Goal: Navigation & Orientation: Find specific page/section

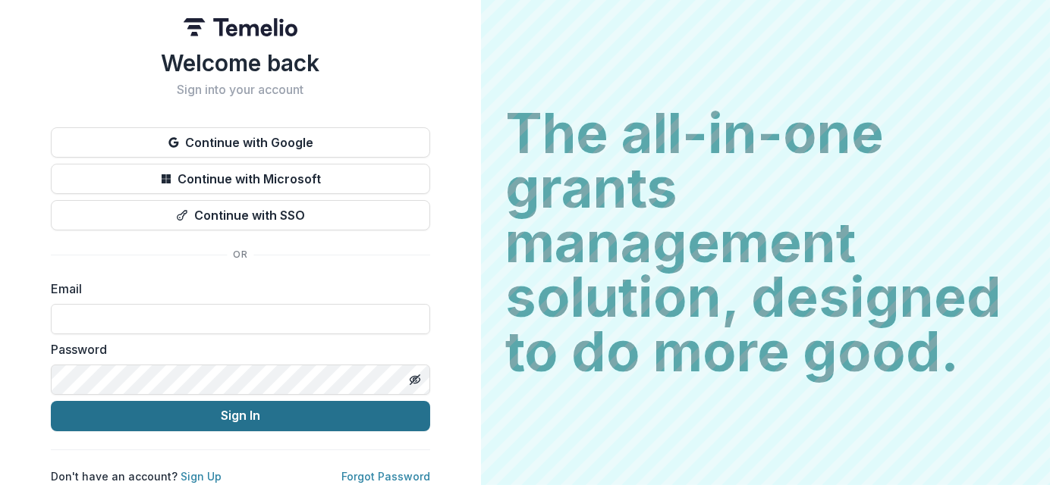
type input "**********"
click at [260, 418] on button "Sign In" at bounding box center [240, 416] width 379 height 30
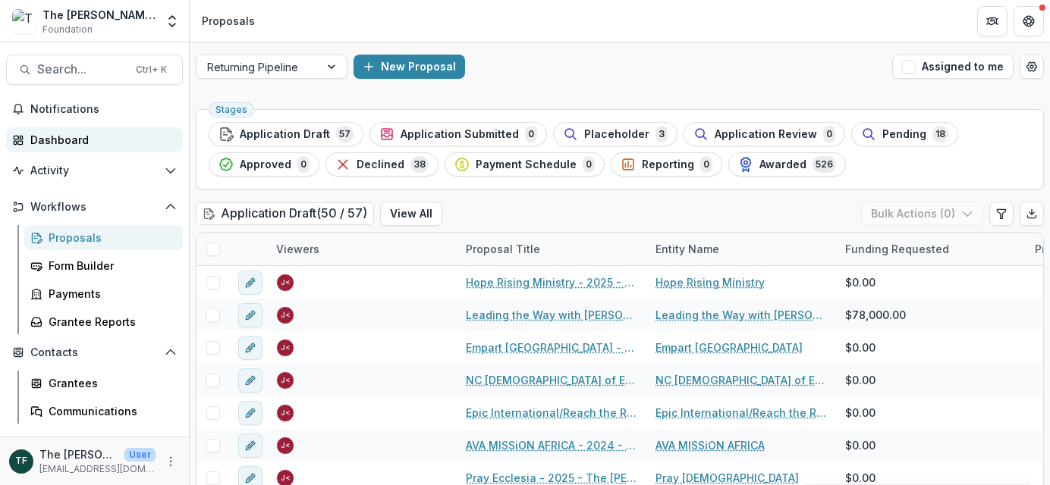
click at [64, 139] on div "Dashboard" at bounding box center [100, 140] width 140 height 16
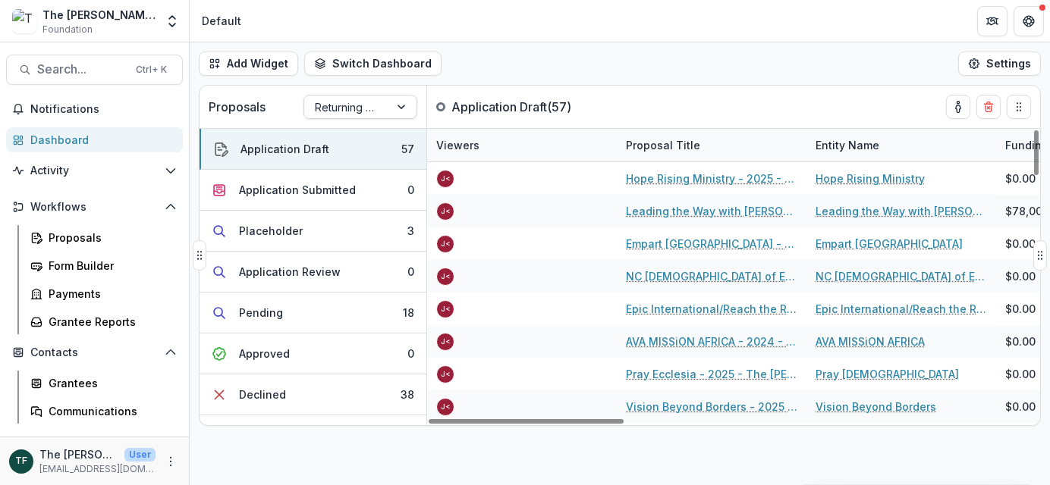
click at [401, 104] on div at bounding box center [402, 107] width 27 height 23
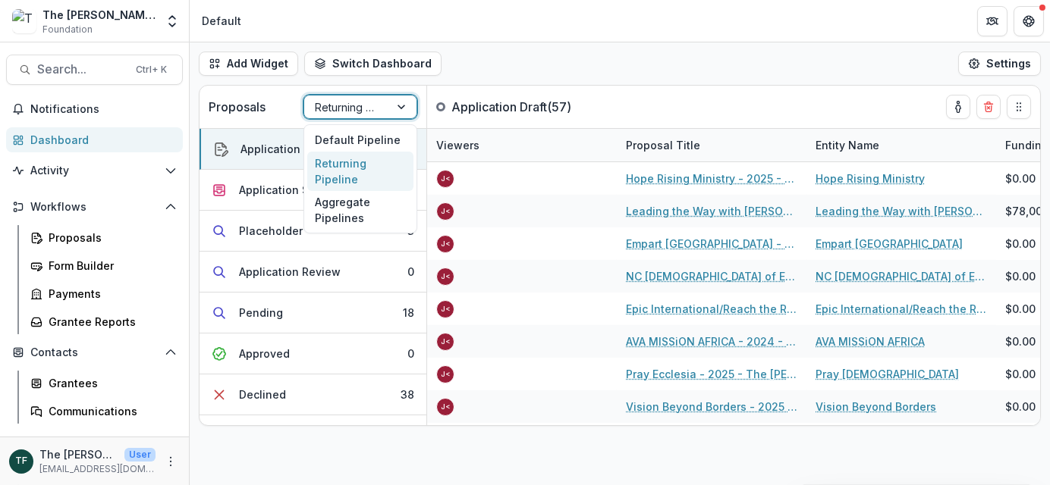
click at [364, 165] on div "Returning Pipeline" at bounding box center [360, 171] width 106 height 39
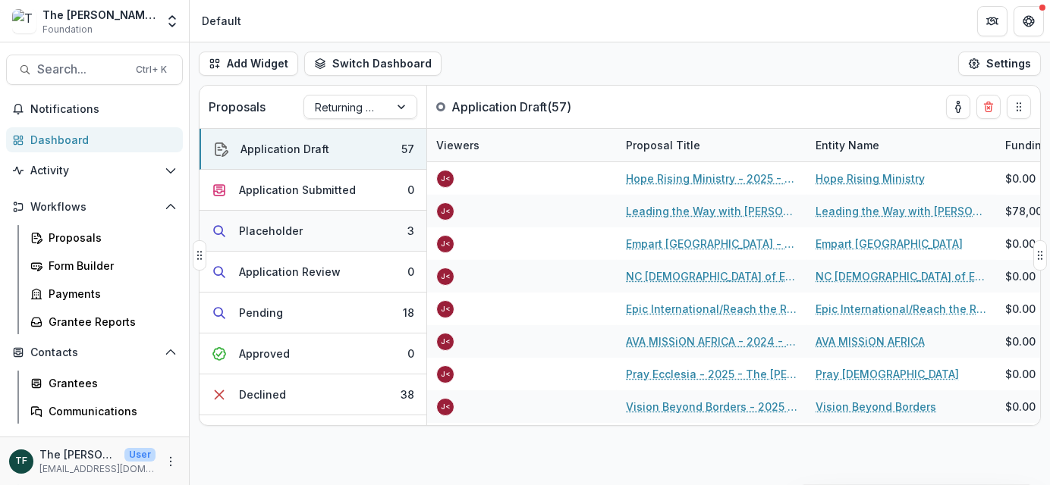
click at [324, 231] on button "Placeholder 3" at bounding box center [312, 231] width 227 height 41
